Goal: Transaction & Acquisition: Purchase product/service

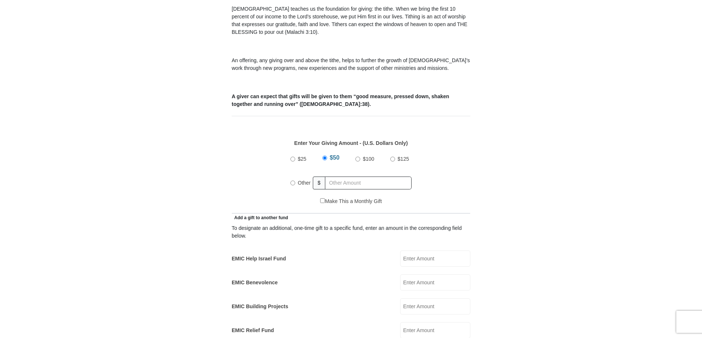
scroll to position [230, 0]
radio input "true"
click at [345, 175] on input "text" at bounding box center [370, 181] width 84 height 13
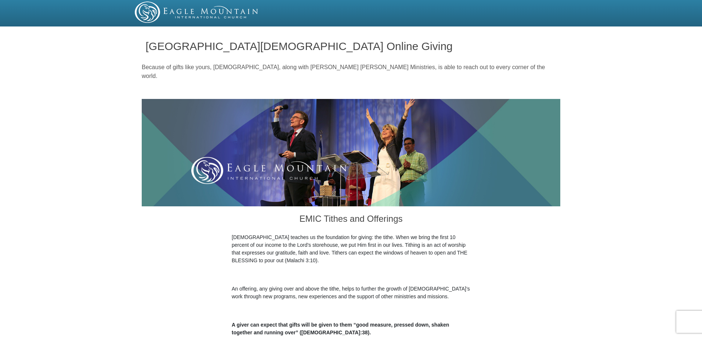
scroll to position [0, 0]
type input "200"
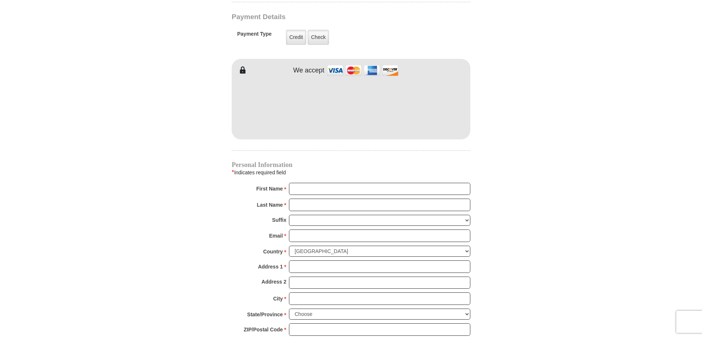
scroll to position [606, 0]
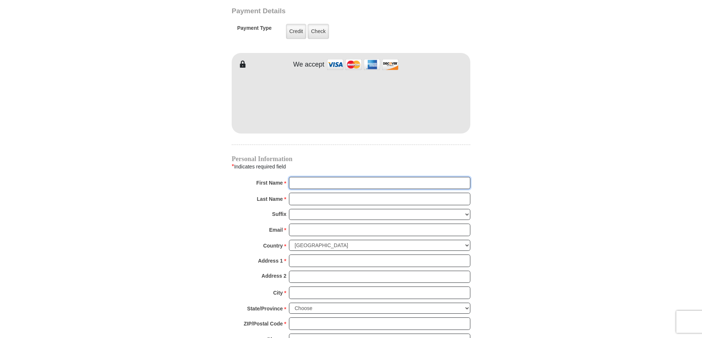
click at [312, 177] on input "First Name *" at bounding box center [379, 183] width 181 height 12
type input "[PERSON_NAME]"
click at [324, 193] on input "Last Name *" at bounding box center [379, 199] width 181 height 12
type input "[PERSON_NAME]"
click at [312, 223] on input "Email *" at bounding box center [379, 229] width 181 height 12
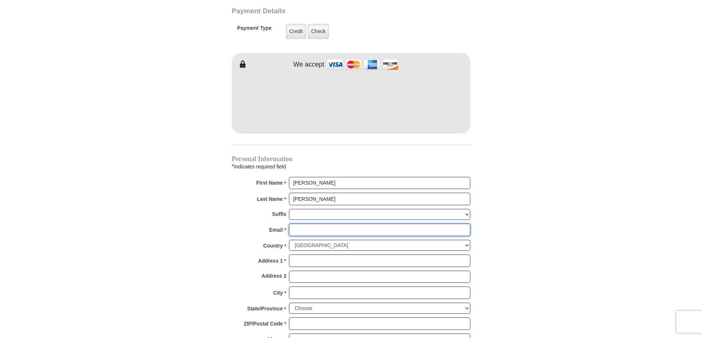
type input "[EMAIL_ADDRESS][DOMAIN_NAME]"
type input "[STREET_ADDRESS]"
type input "[PERSON_NAME]"
select select "PA"
type input "15757"
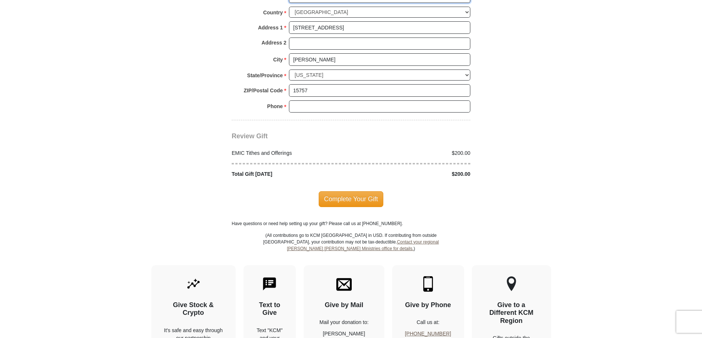
scroll to position [845, 0]
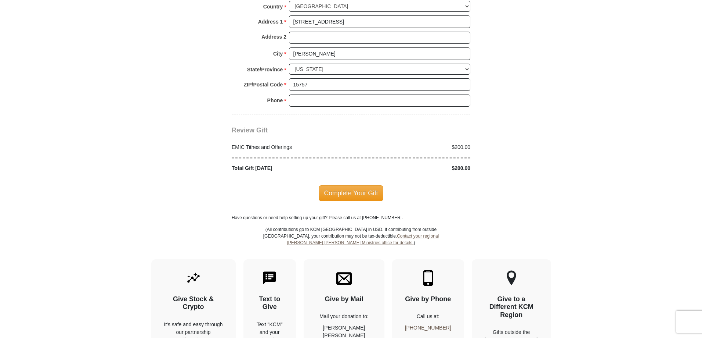
click at [346, 185] on span "Complete Your Gift" at bounding box center [351, 192] width 65 height 15
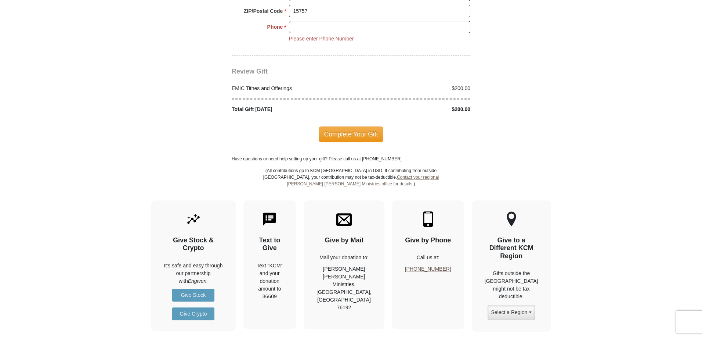
scroll to position [924, 0]
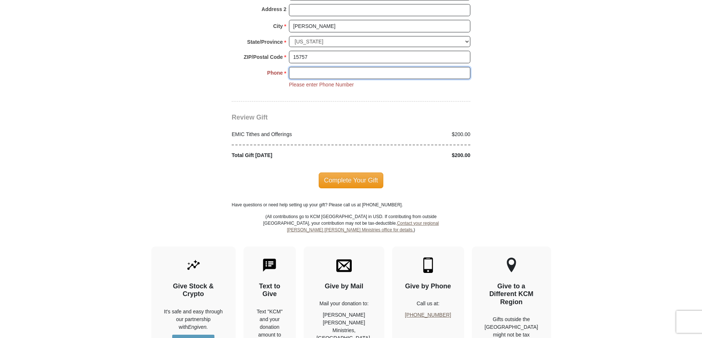
click at [305, 67] on input "Phone * *" at bounding box center [379, 73] width 181 height 12
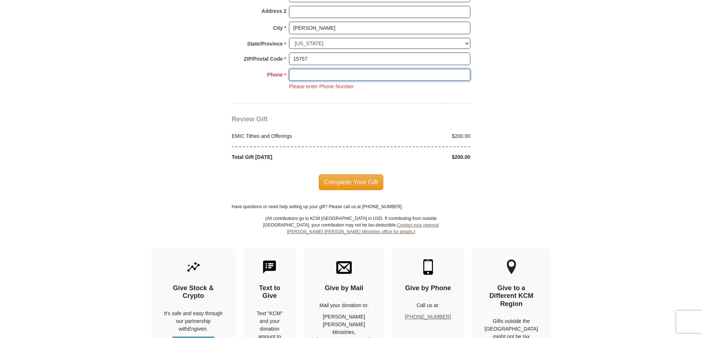
scroll to position [869, 0]
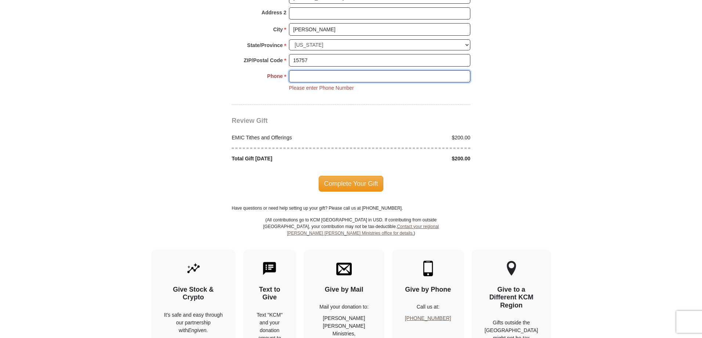
click at [329, 70] on input "Phone * *" at bounding box center [379, 76] width 181 height 12
type input "[PHONE_NUMBER]"
click at [366, 176] on span "Complete Your Gift" at bounding box center [351, 183] width 65 height 15
